Goal: Register for event/course: Sign up to attend an event or enroll in a course

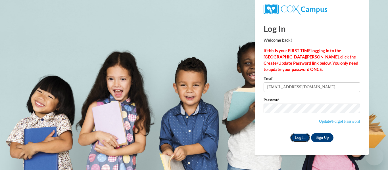
click at [298, 135] on input "Log In" at bounding box center [301, 137] width 20 height 9
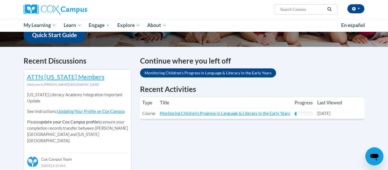
scroll to position [153, 0]
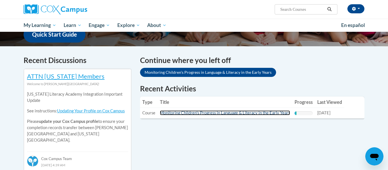
click at [273, 112] on link "Monitoring Children's Progress in Language & Literacy in the Early Years" at bounding box center [225, 113] width 130 height 5
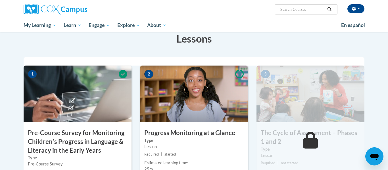
scroll to position [150, 0]
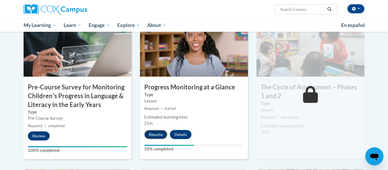
click at [159, 134] on button "Resume" at bounding box center [155, 134] width 23 height 9
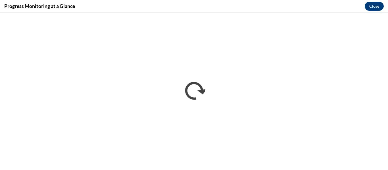
scroll to position [0, 0]
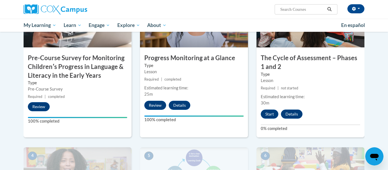
scroll to position [181, 0]
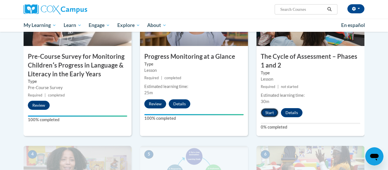
click at [270, 115] on button "Start" at bounding box center [270, 112] width 18 height 9
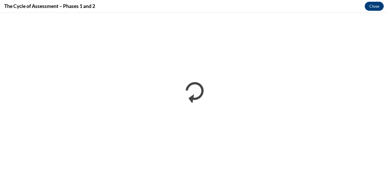
scroll to position [0, 0]
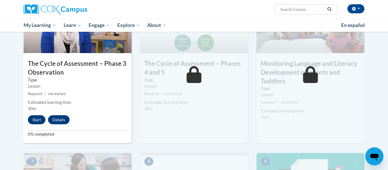
scroll to position [333, 0]
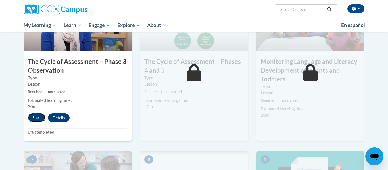
click at [33, 119] on button "Start" at bounding box center [37, 117] width 18 height 9
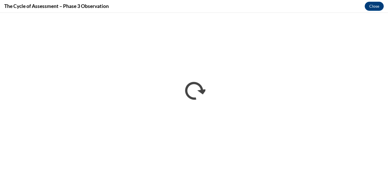
scroll to position [0, 0]
